Goal: Task Accomplishment & Management: Use online tool/utility

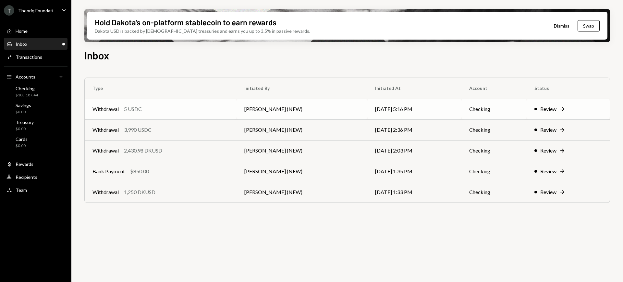
click at [210, 106] on div "Withdrawal 5 USDC" at bounding box center [161, 109] width 136 height 8
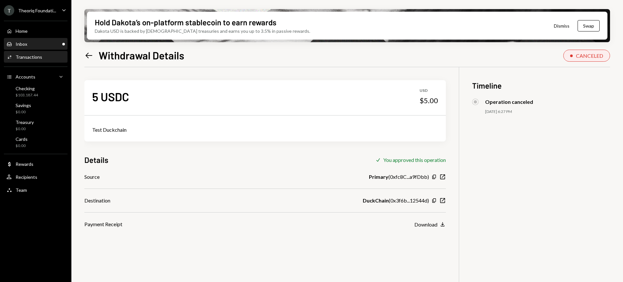
click at [31, 46] on div "Inbox Inbox" at bounding box center [35, 44] width 58 height 6
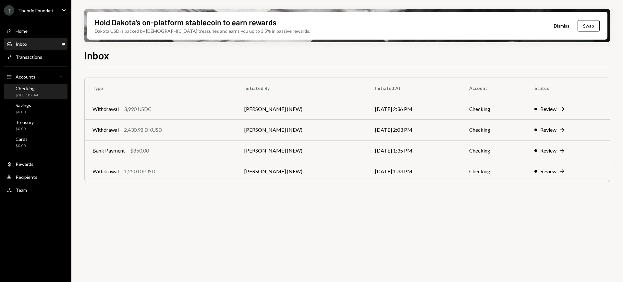
click at [49, 96] on div "Checking $103,187.44" at bounding box center [35, 92] width 58 height 12
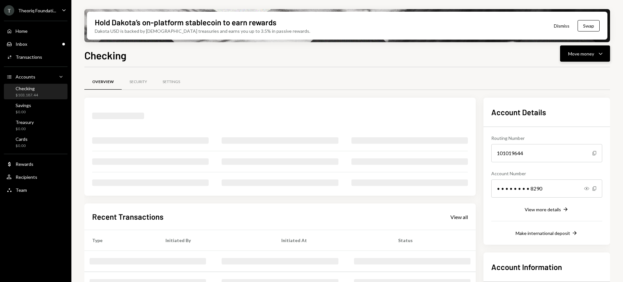
click at [605, 58] on button "Move money Caret Down" at bounding box center [585, 53] width 50 height 16
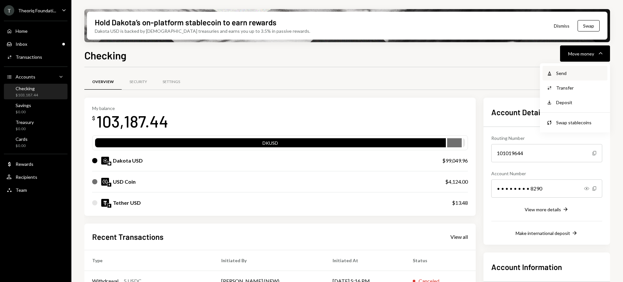
click at [582, 73] on div "Send" at bounding box center [579, 73] width 47 height 7
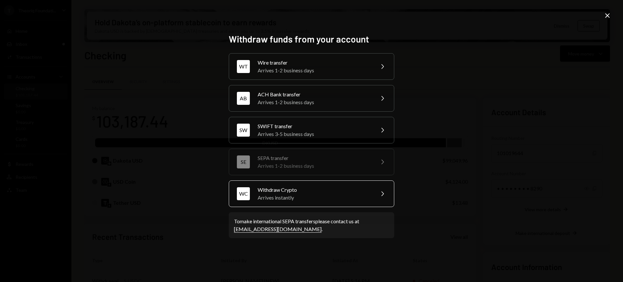
click at [353, 197] on div "Arrives instantly" at bounding box center [314, 198] width 113 height 8
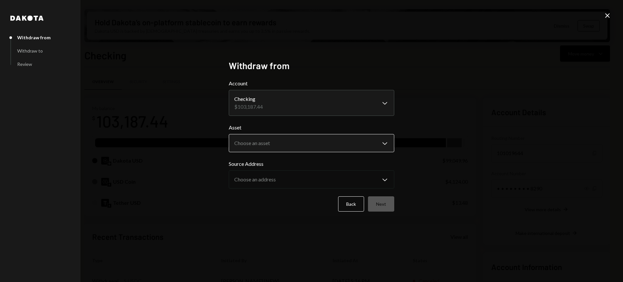
click at [360, 137] on body "T Theoriq Foundati... Caret Down Home Home Inbox Inbox Activities Transactions …" at bounding box center [311, 141] width 623 height 282
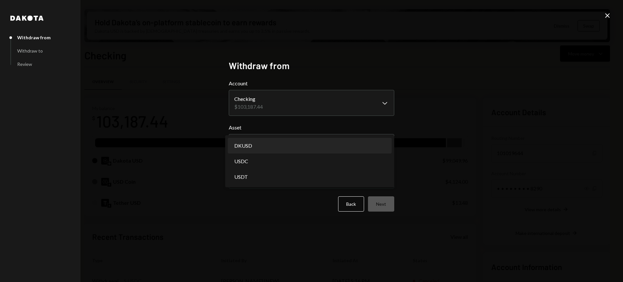
drag, startPoint x: 336, startPoint y: 174, endPoint x: 353, endPoint y: 146, distance: 32.6
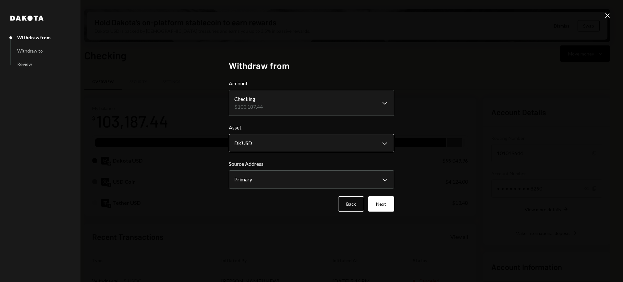
click at [370, 148] on body "T Theoriq Foundati... Caret Down Home Home Inbox Inbox Activities Transactions …" at bounding box center [311, 141] width 623 height 282
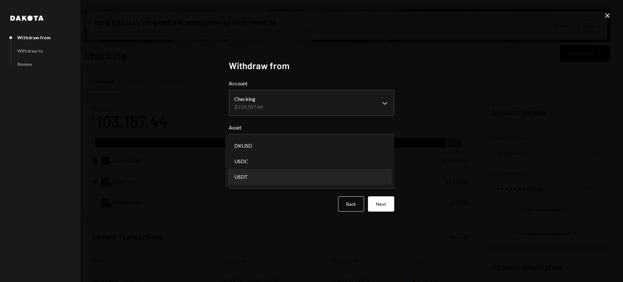
select select "****"
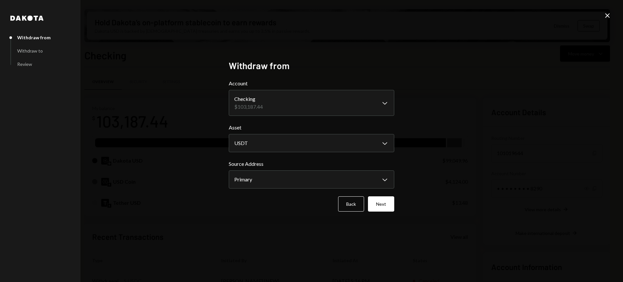
click at [437, 162] on div "**********" at bounding box center [311, 141] width 623 height 282
click at [379, 202] on button "Next" at bounding box center [381, 203] width 26 height 15
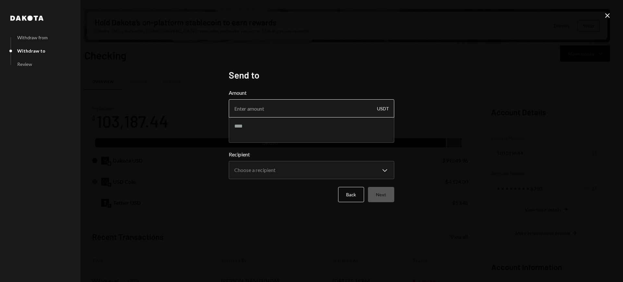
click at [354, 111] on input "Amount" at bounding box center [312, 108] width 166 height 18
type input "5"
click at [355, 130] on textarea at bounding box center [312, 130] width 166 height 26
type textarea "*"
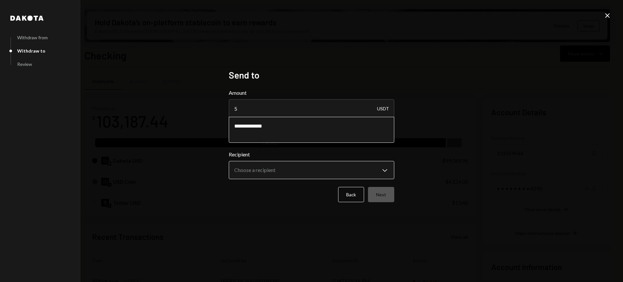
type textarea "**********"
click at [322, 175] on body "T Theoriq Foundati... Caret Down Home Home Inbox Inbox Activities Transactions …" at bounding box center [311, 141] width 623 height 282
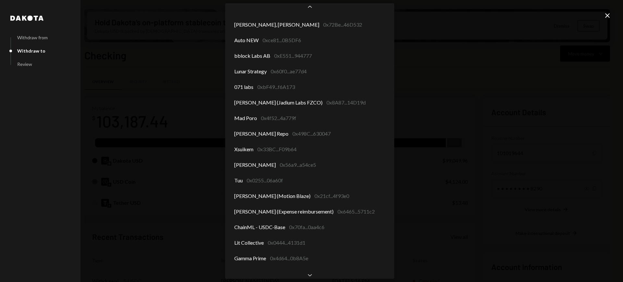
scroll to position [267, 0]
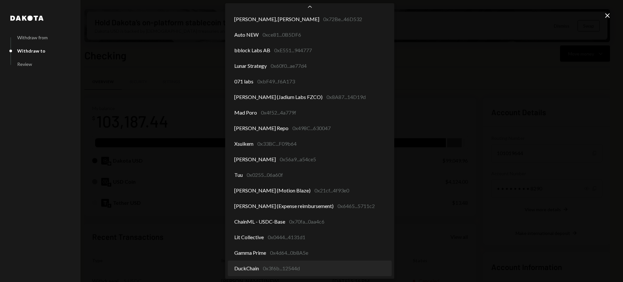
select select "**********"
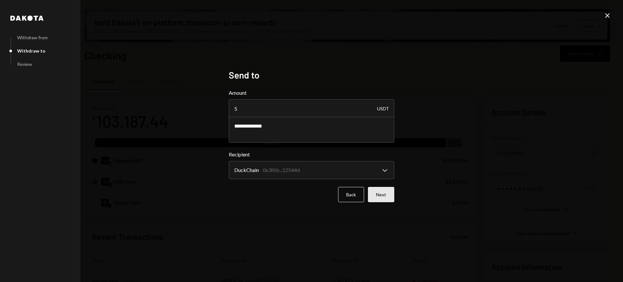
click at [386, 192] on button "Next" at bounding box center [381, 194] width 26 height 15
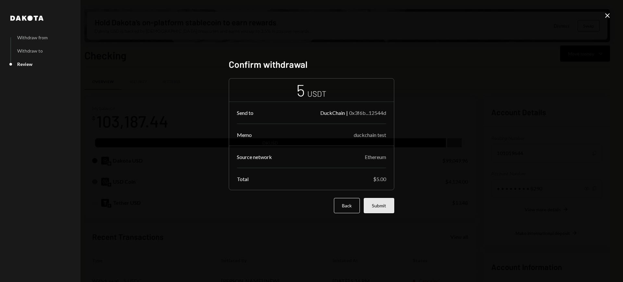
click at [379, 205] on button "Submit" at bounding box center [379, 205] width 31 height 15
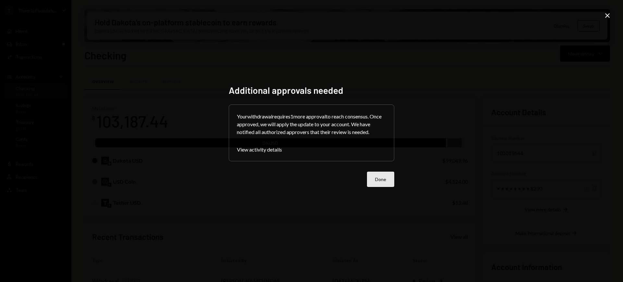
click at [393, 181] on button "Done" at bounding box center [380, 179] width 27 height 15
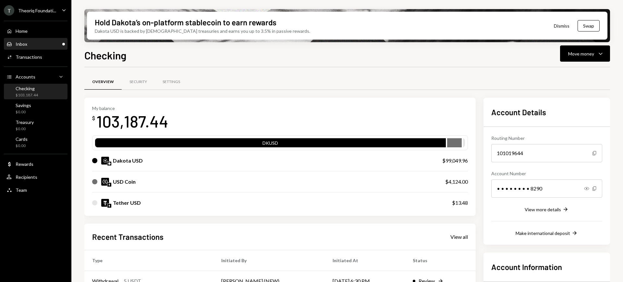
click at [39, 45] on div "Inbox Inbox" at bounding box center [35, 44] width 58 height 6
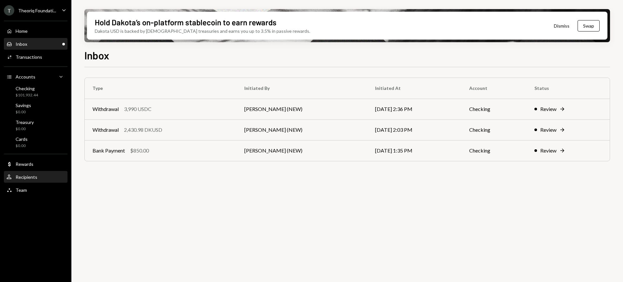
click at [43, 178] on div "User Recipients" at bounding box center [35, 177] width 58 height 6
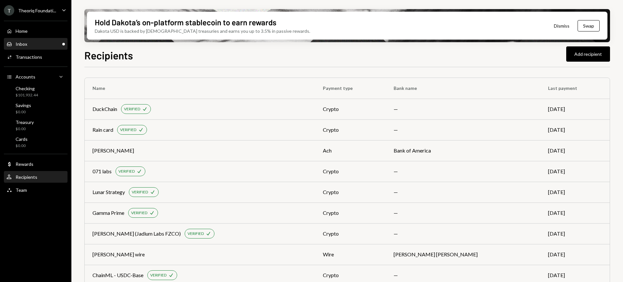
click at [34, 46] on div "Inbox Inbox" at bounding box center [35, 44] width 58 height 6
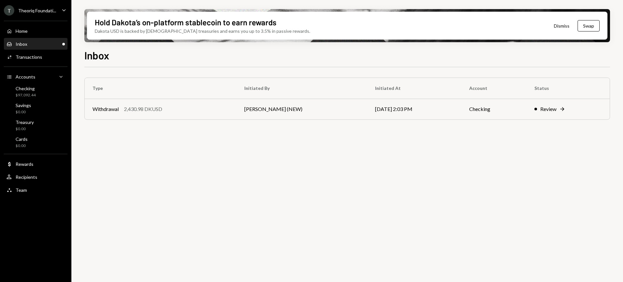
click at [53, 14] on div "T Theoriq Foundati..." at bounding box center [30, 10] width 52 height 10
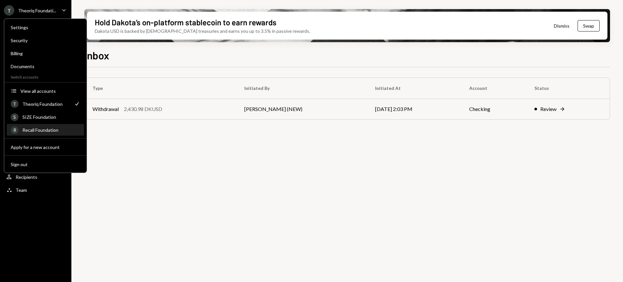
click at [58, 126] on div "R Recall Foundation" at bounding box center [45, 130] width 69 height 11
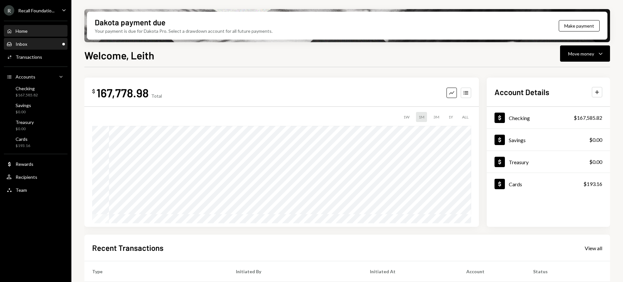
click at [32, 46] on div "Inbox Inbox" at bounding box center [35, 44] width 58 height 6
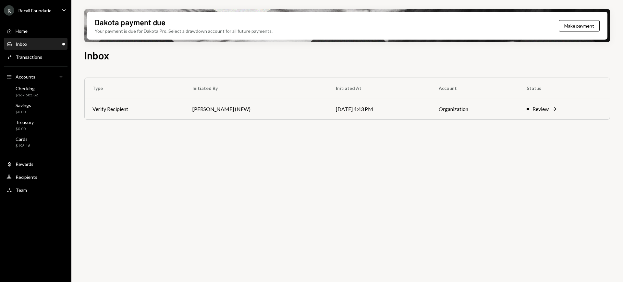
click at [56, 15] on div "R Recall Foundatio... Caret Down" at bounding box center [35, 10] width 71 height 10
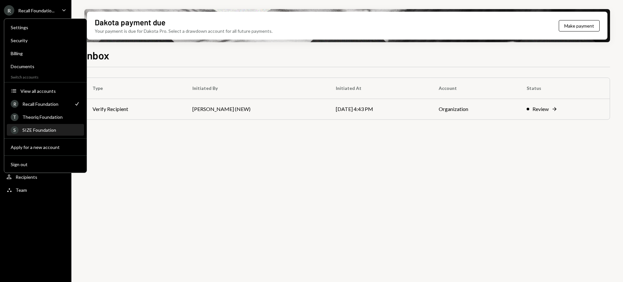
click at [57, 126] on div "S SIZE Foundation" at bounding box center [45, 130] width 69 height 11
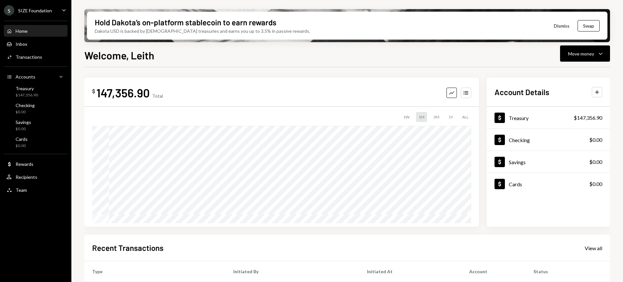
click at [46, 6] on div "S SIZE Foundation" at bounding box center [28, 10] width 48 height 10
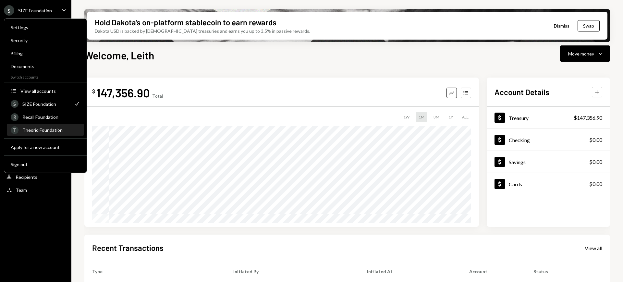
click at [52, 129] on div "Theoriq Foundation" at bounding box center [51, 130] width 58 height 6
